Goal: Find specific page/section: Find specific page/section

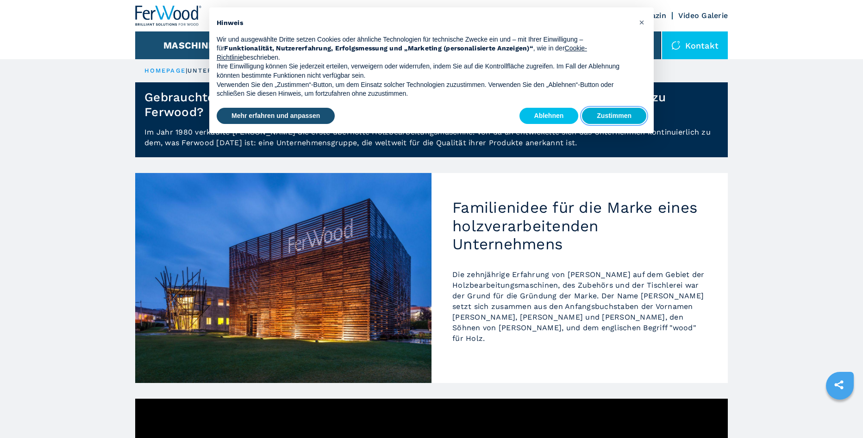
click at [631, 113] on button "Zustimmen" at bounding box center [614, 116] width 64 height 17
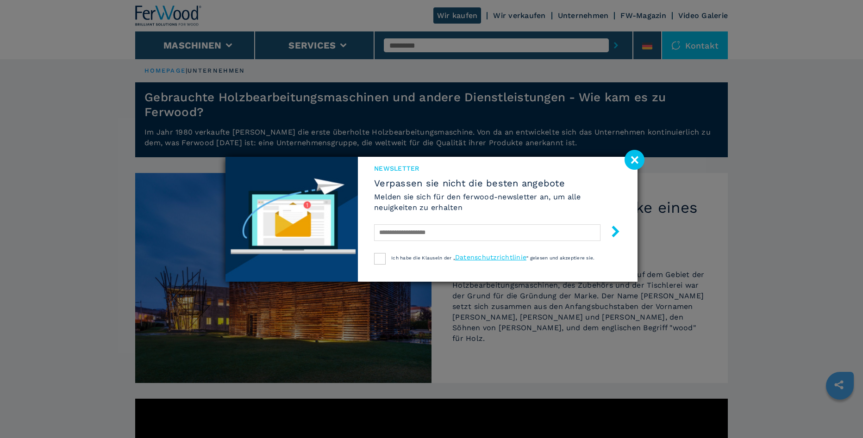
click at [226, 43] on div "Newsletter Verpassen sie nicht die besten angebote Melden sie sich für den ferw…" at bounding box center [431, 219] width 863 height 438
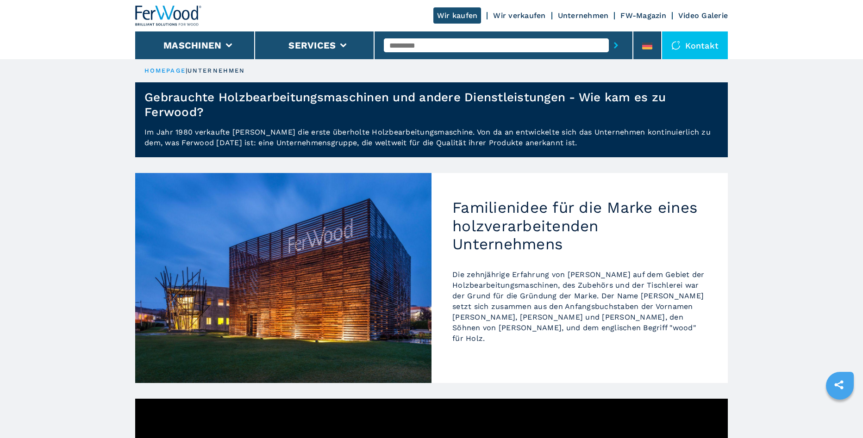
click at [226, 43] on li "Maschinen" at bounding box center [195, 45] width 120 height 28
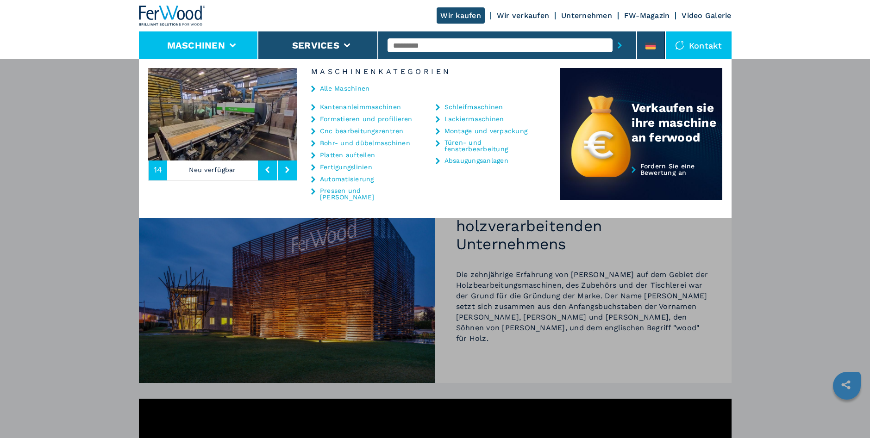
click at [355, 107] on link "Kantenanleimmaschinen" at bounding box center [360, 107] width 81 height 6
click at [355, 109] on link "Kantenanleimmaschinen" at bounding box center [360, 107] width 81 height 6
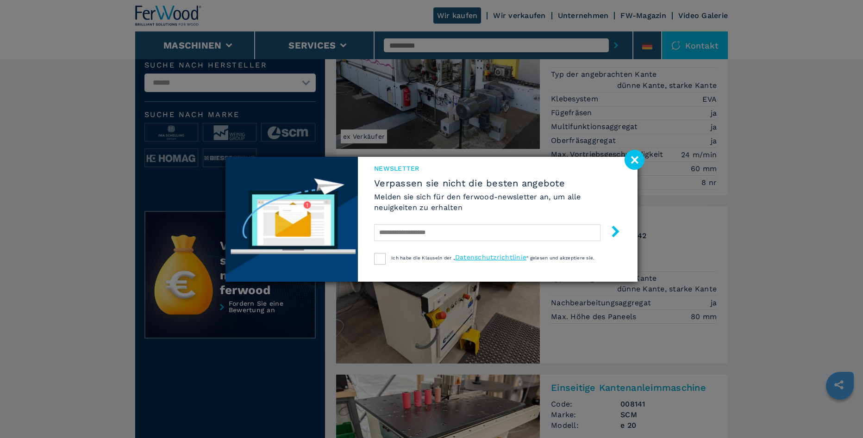
scroll to position [324, 0]
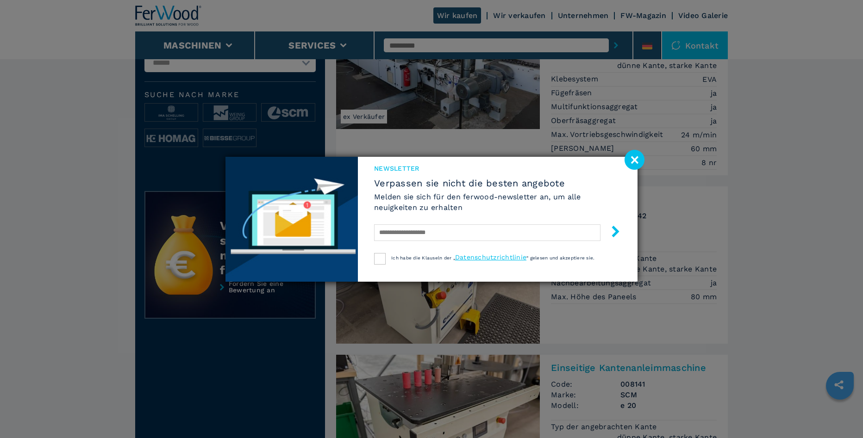
click at [636, 161] on image at bounding box center [634, 160] width 20 height 20
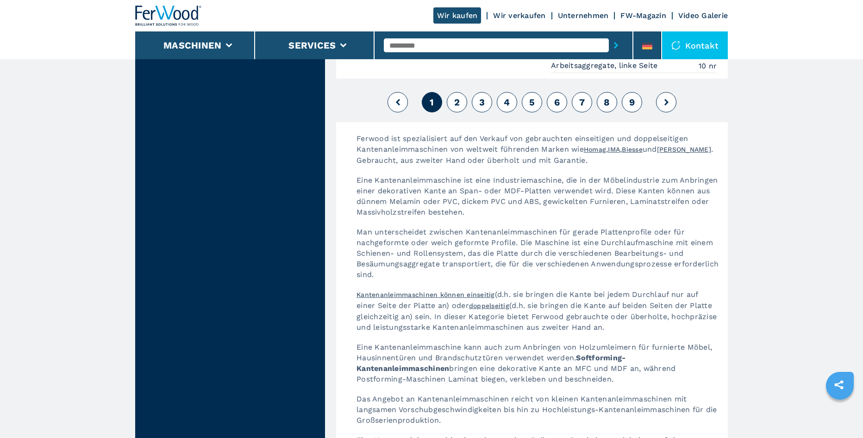
scroll to position [2699, 0]
